Goal: Information Seeking & Learning: Find specific fact

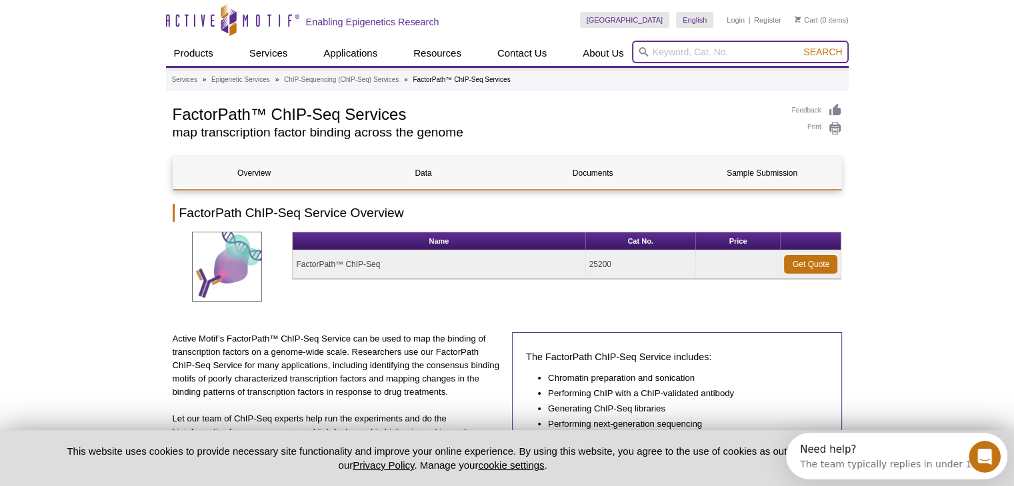
click at [664, 49] on input "search" at bounding box center [740, 52] width 217 height 23
paste input "FACTORPATH? CHIP-SEQ, BFX QC ONLY, FOR INDIVIDUAL MICROGLIA"
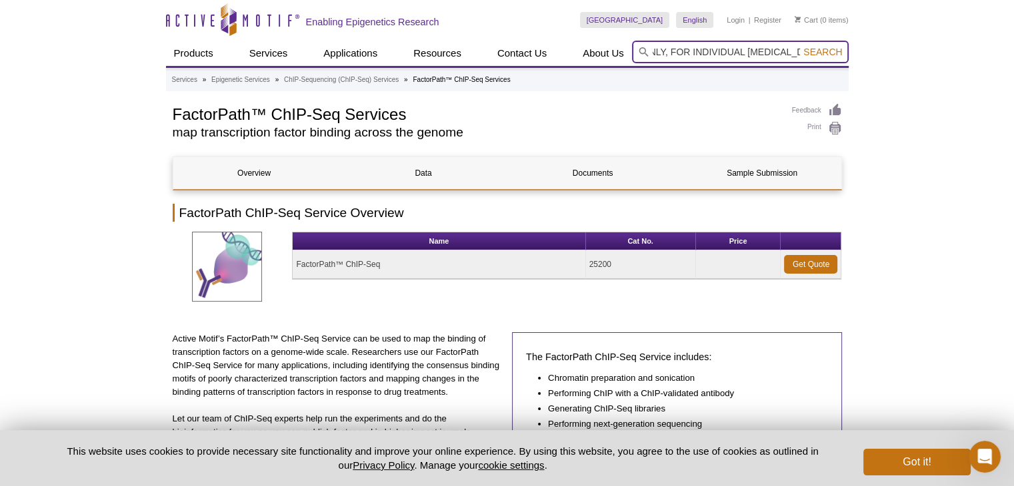
type input "FACTORPATH? CHIP-SEQ, BFX QC ONLY, FOR INDIVIDUAL MICROGLIA"
click at [706, 50] on input "FACTORPATH? CHIP-SEQ, BFX QC ONLY, FOR INDIVIDUAL MICROGLIA" at bounding box center [740, 52] width 217 height 23
click at [706, 49] on input "FACTORPATH? CHIP-SEQ, BFX QC ONLY, FOR INDIVIDUAL MICROGLIA" at bounding box center [740, 52] width 217 height 23
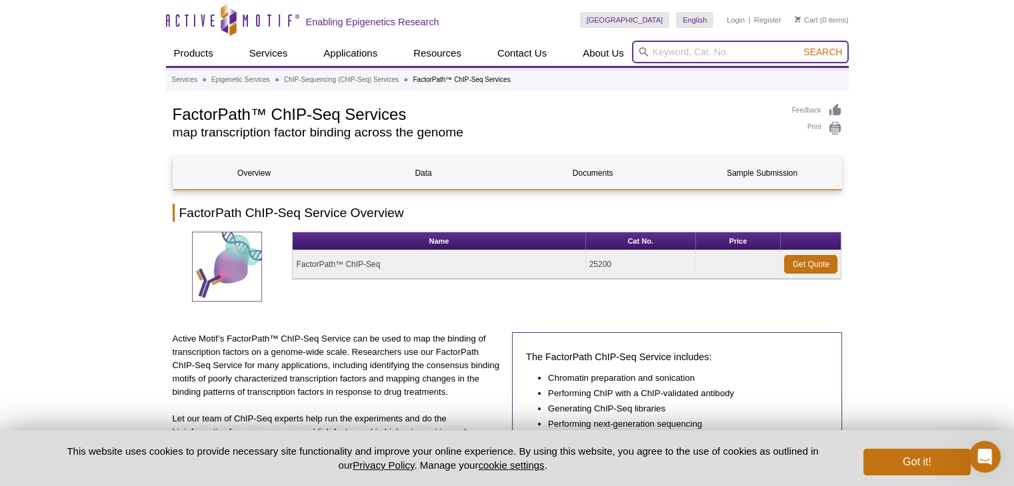
paste input "25201"
type input "25201"
click at [799, 46] on button "Search" at bounding box center [822, 52] width 47 height 12
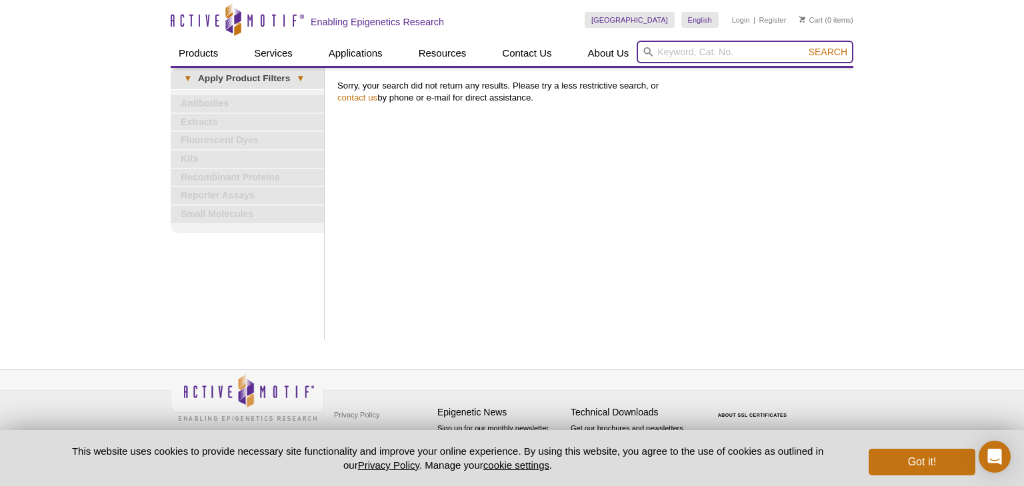
click at [674, 57] on input "search" at bounding box center [744, 52] width 217 height 23
paste input "25216"
type input "25216"
click at [804, 46] on button "Search" at bounding box center [827, 52] width 47 height 12
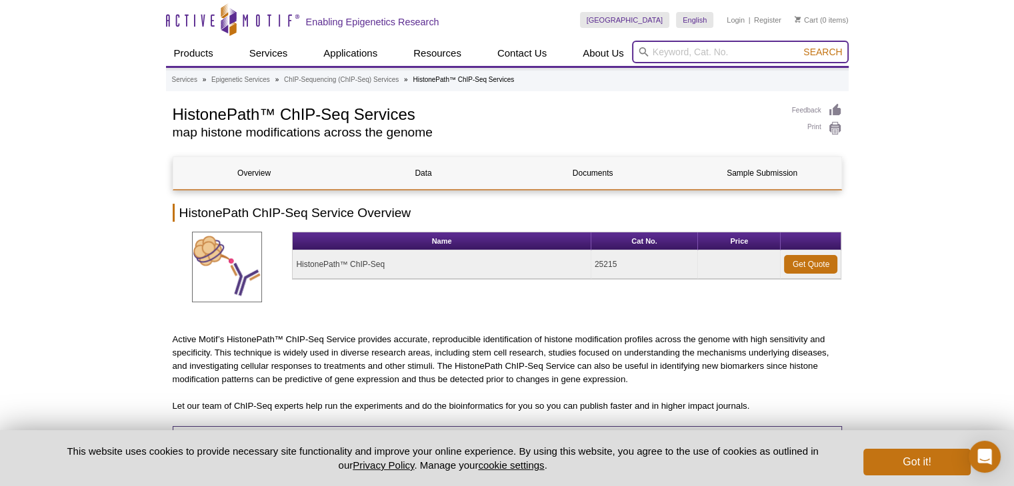
click at [670, 55] on input "search" at bounding box center [740, 52] width 217 height 23
paste input "25226"
type input "25226"
click at [799, 46] on button "Search" at bounding box center [822, 52] width 47 height 12
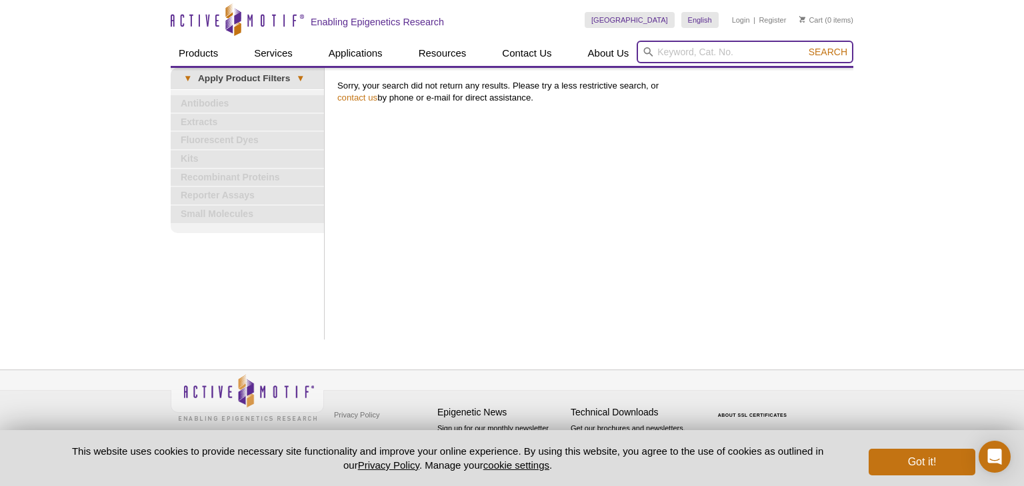
click at [757, 49] on input "search" at bounding box center [744, 52] width 217 height 23
paste input "25228"
type input "25228"
click at [804, 46] on button "Search" at bounding box center [827, 52] width 47 height 12
